Goal: Task Accomplishment & Management: Manage account settings

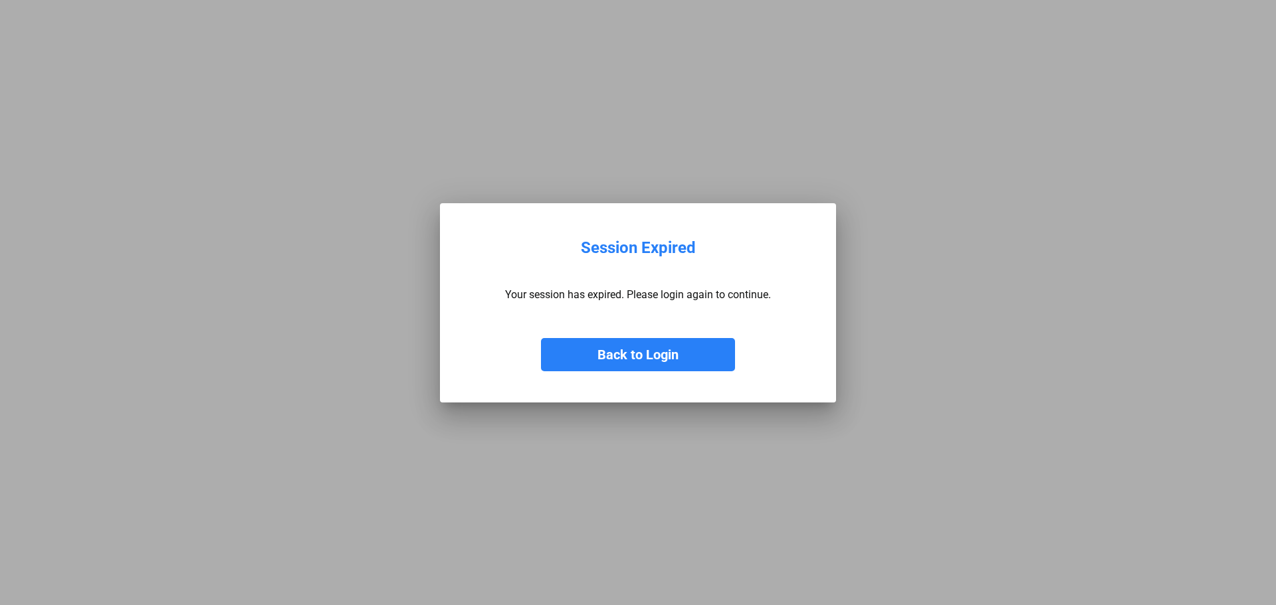
click at [660, 350] on button "Back to Login" at bounding box center [638, 354] width 194 height 33
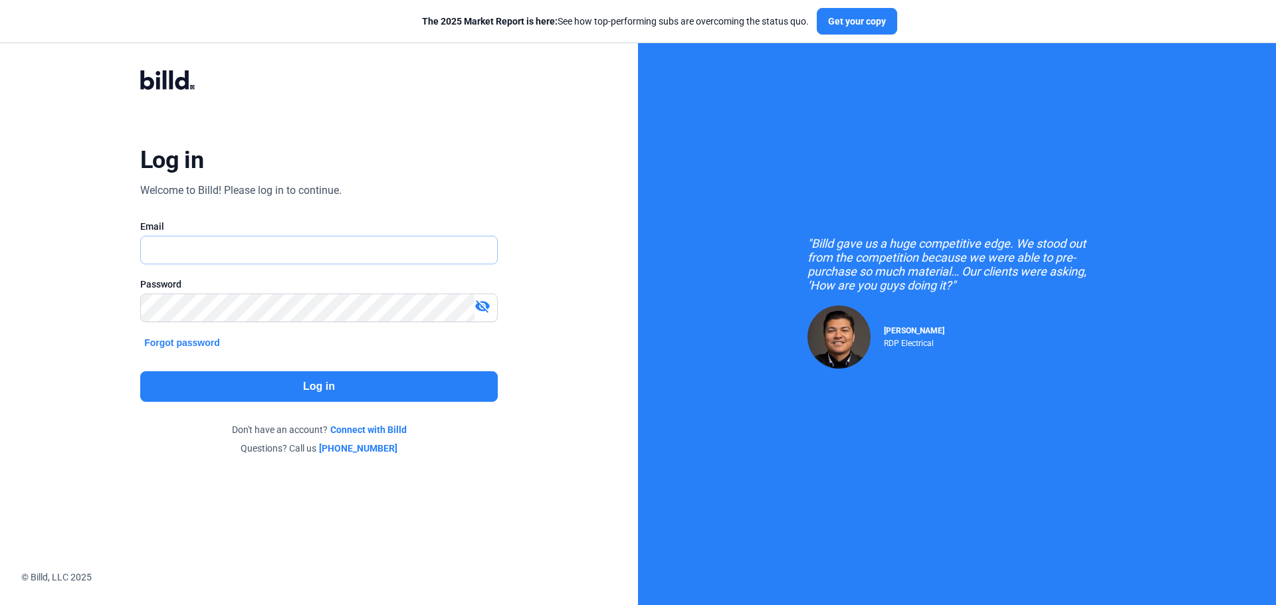
type input "[PERSON_NAME][EMAIL_ADDRESS][DOMAIN_NAME]"
click at [353, 392] on button "Log in" at bounding box center [318, 386] width 357 height 31
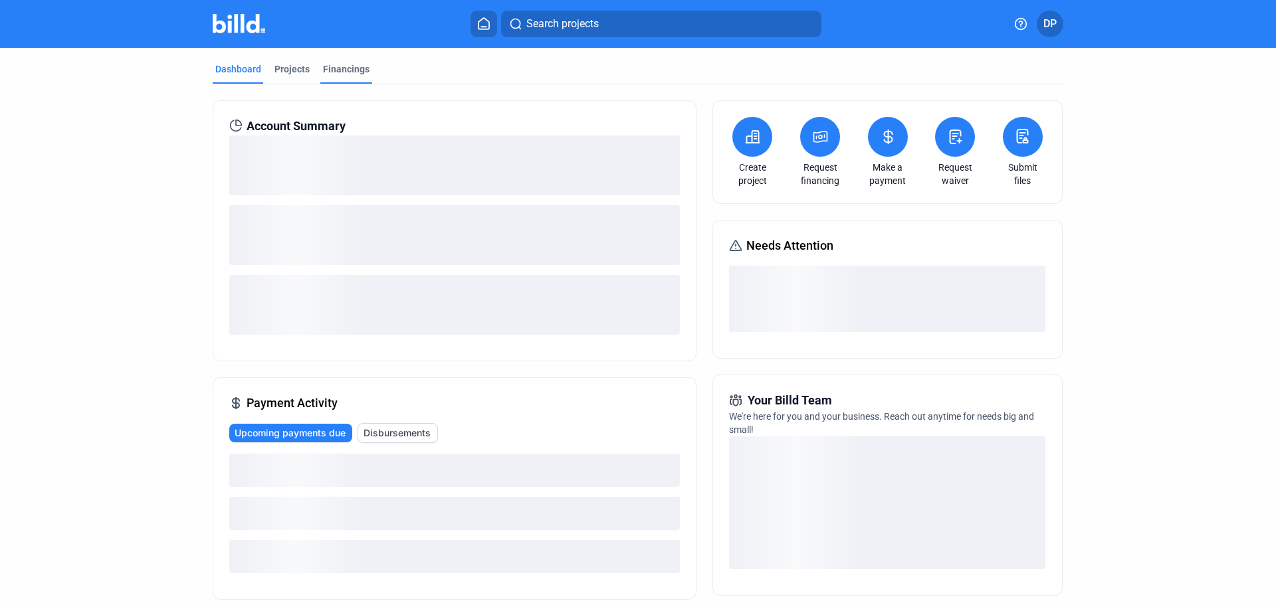
click at [349, 72] on div "Financings" at bounding box center [346, 68] width 47 height 13
